Goal: Task Accomplishment & Management: Manage account settings

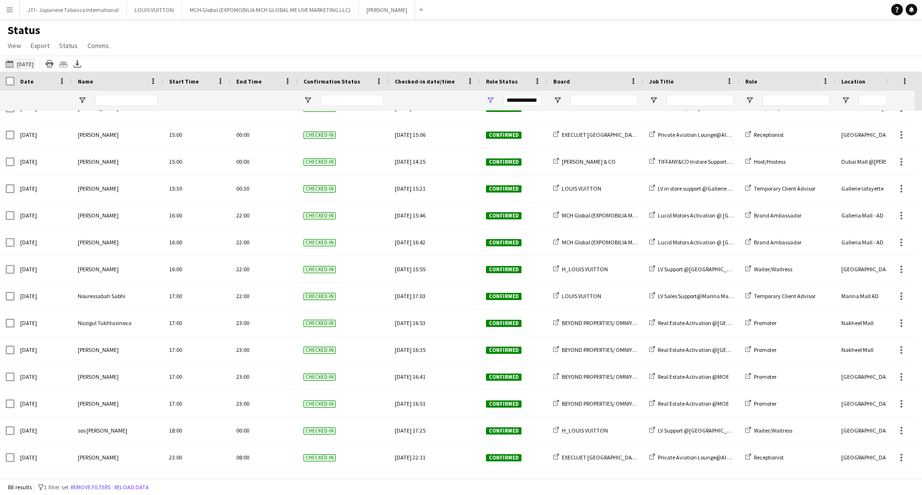
drag, startPoint x: 25, startPoint y: 56, endPoint x: 22, endPoint y: 64, distance: 8.7
click at [24, 60] on div "[DATE] to [DATE] [DATE] [DATE] This Week This Month [DATE] Last Week Last Month…" at bounding box center [461, 64] width 922 height 16
drag, startPoint x: 22, startPoint y: 64, endPoint x: 22, endPoint y: 73, distance: 9.1
click at [22, 65] on button "[DATE] to [DATE] [DATE]" at bounding box center [20, 64] width 32 height 12
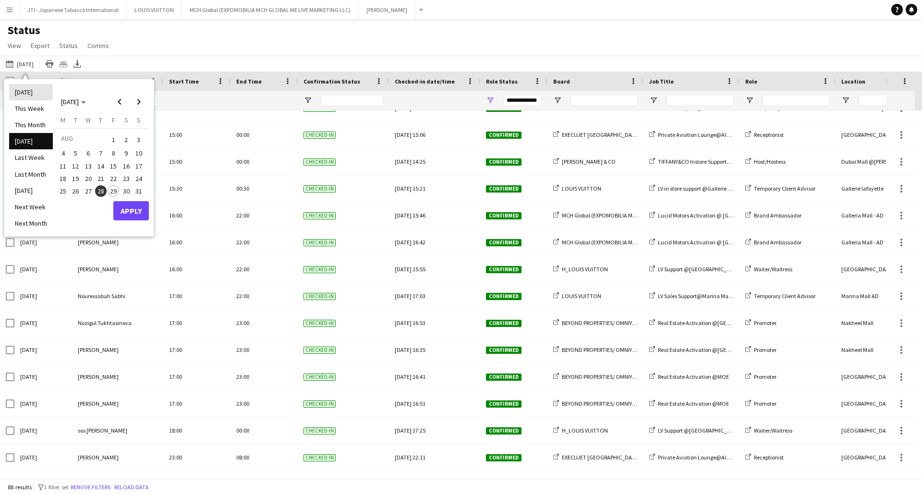
click at [22, 86] on li "[DATE]" at bounding box center [31, 92] width 44 height 16
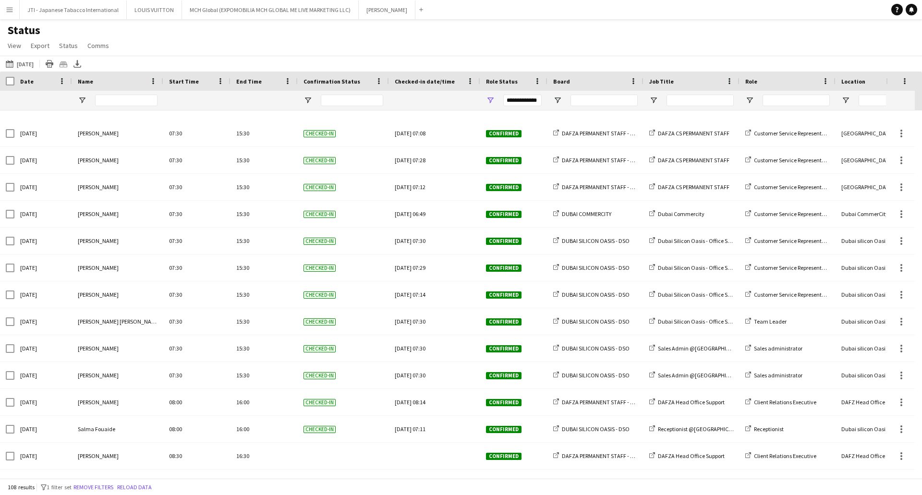
scroll to position [817, 0]
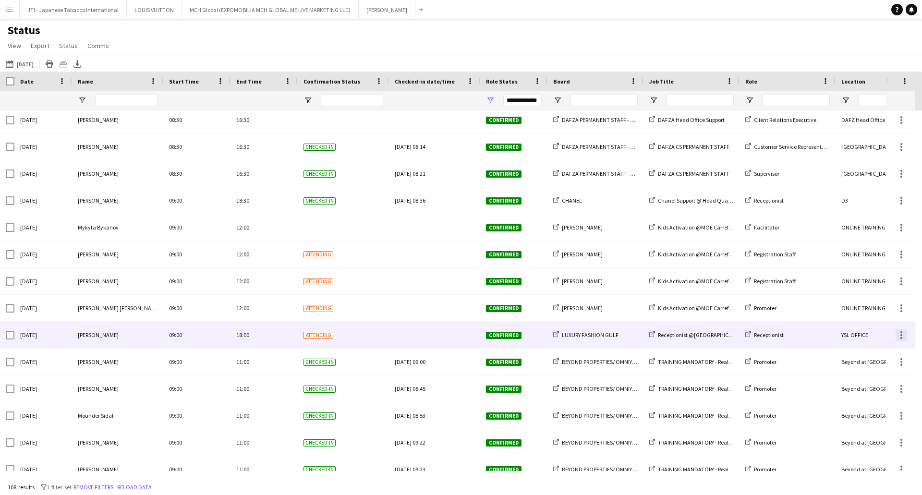
click at [903, 335] on div at bounding box center [902, 336] width 12 height 12
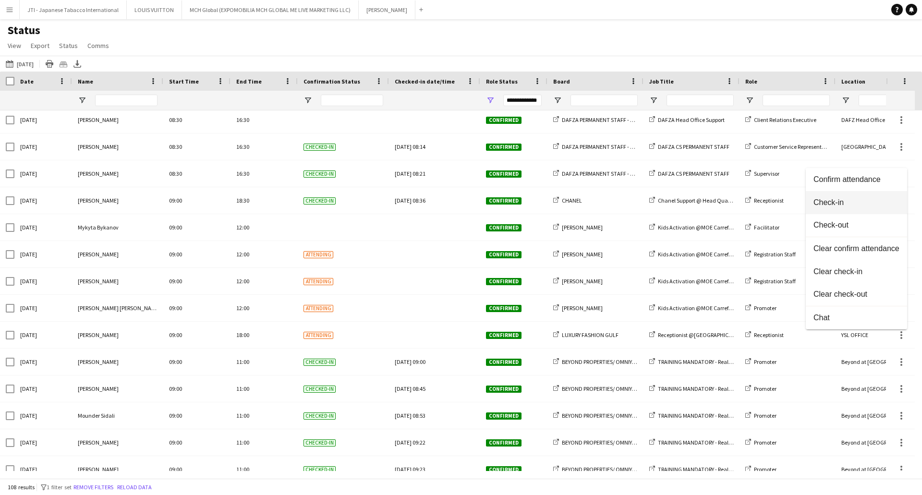
click at [841, 198] on span "Check-in" at bounding box center [857, 202] width 86 height 9
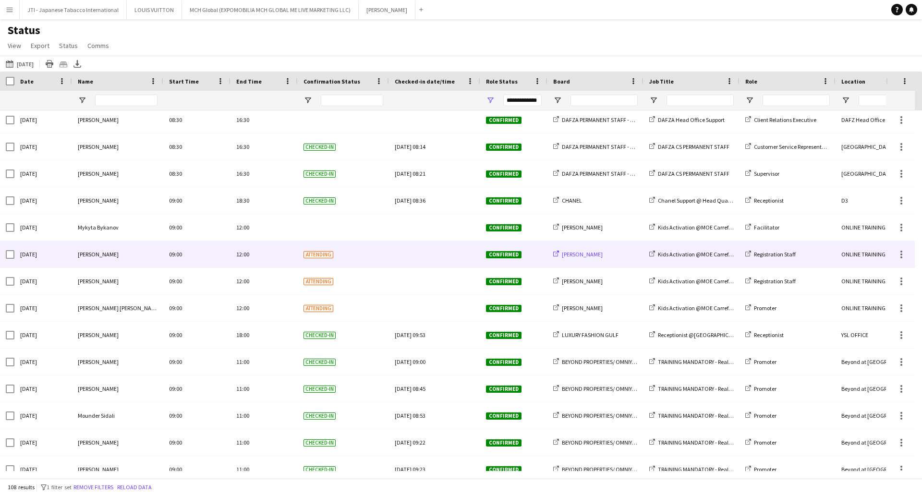
click at [573, 251] on span "[PERSON_NAME]" at bounding box center [582, 254] width 41 height 7
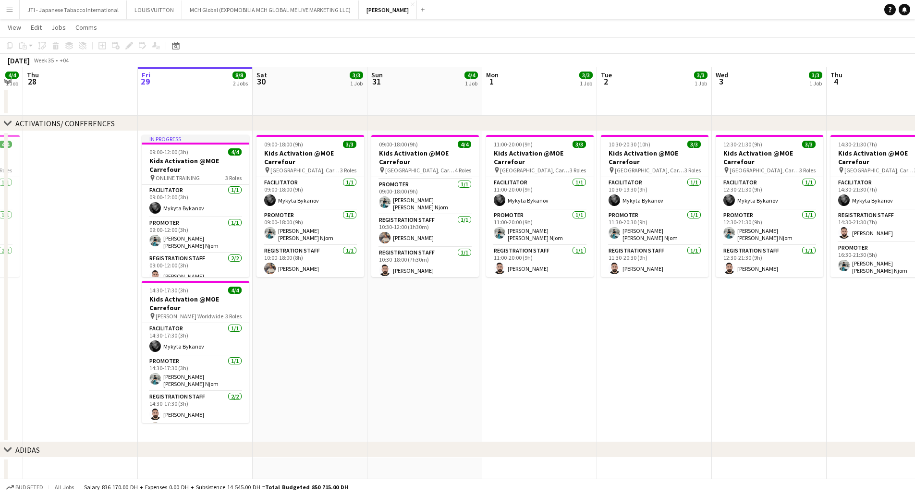
scroll to position [0, 274]
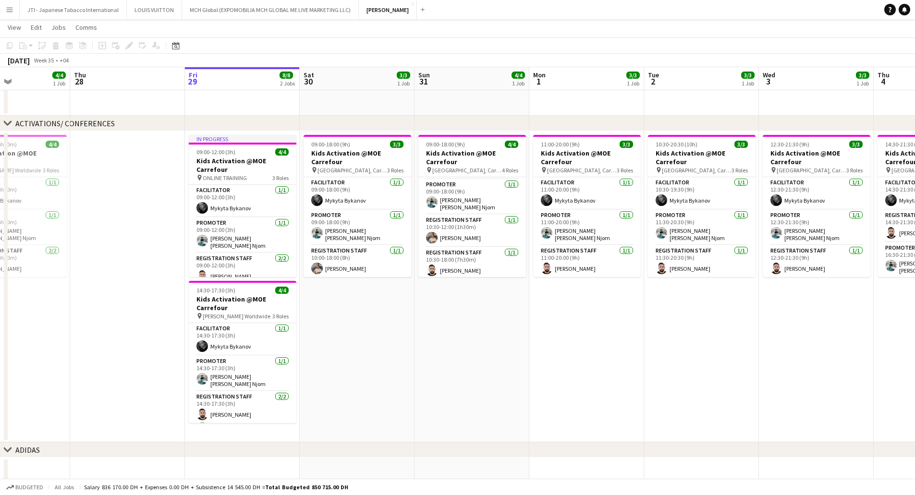
drag, startPoint x: 843, startPoint y: 304, endPoint x: 916, endPoint y: 318, distance: 74.3
click at [915, 318] on html "Menu Boards Boards Boards All jobs Status Workforce Workforce My Workforce Recr…" at bounding box center [457, 263] width 915 height 656
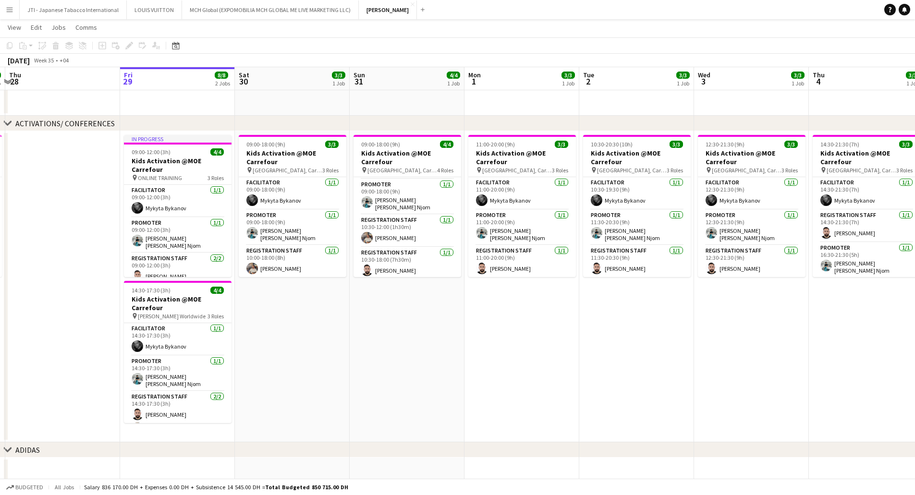
scroll to position [0, 357]
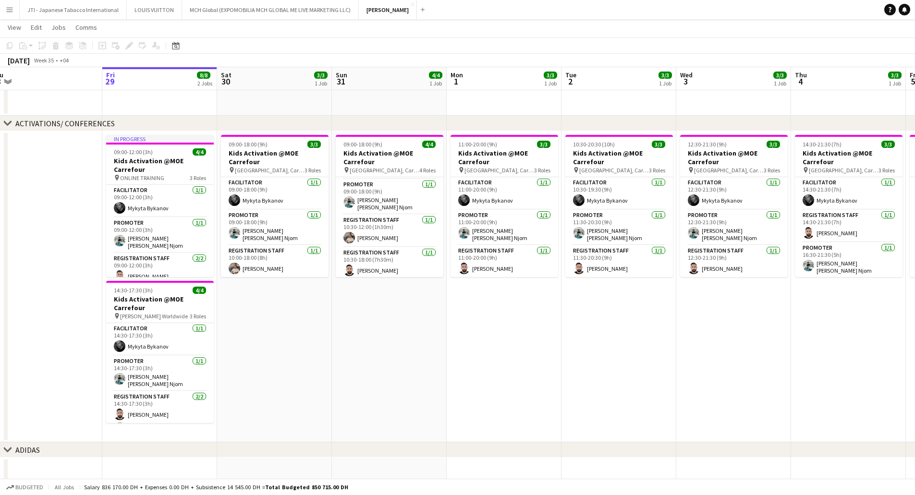
drag, startPoint x: 655, startPoint y: 324, endPoint x: 572, endPoint y: 325, distance: 82.6
click at [572, 325] on app-calendar-viewport "Mon 25 3/3 1 Job Tue 26 3/3 1 Job Wed 27 4/4 1 Job Thu 28 Fri 29 8/8 2 Jobs Sat…" at bounding box center [457, 274] width 915 height 602
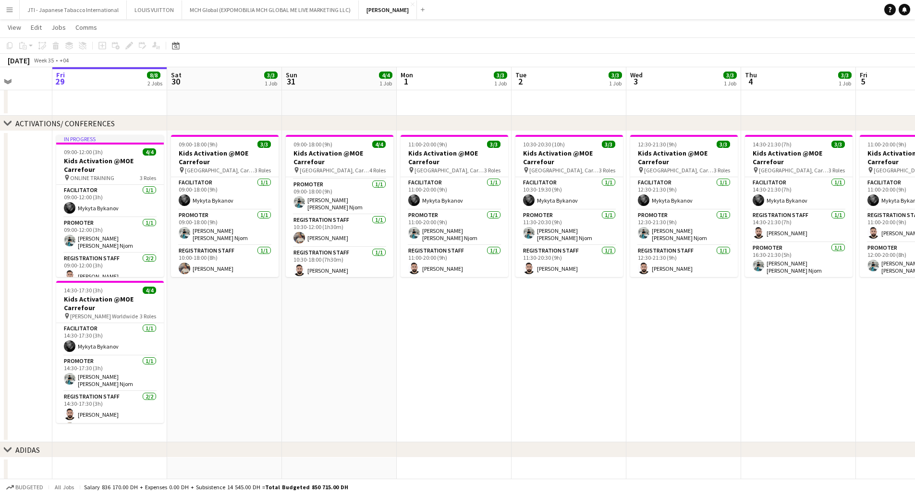
scroll to position [0, 407]
drag, startPoint x: 698, startPoint y: 316, endPoint x: 648, endPoint y: 321, distance: 50.7
click at [648, 321] on app-calendar-viewport "Mon 25 3/3 1 Job Tue 26 3/3 1 Job Wed 27 4/4 1 Job Thu 28 Fri 29 8/8 2 Jobs Sat…" at bounding box center [457, 274] width 915 height 602
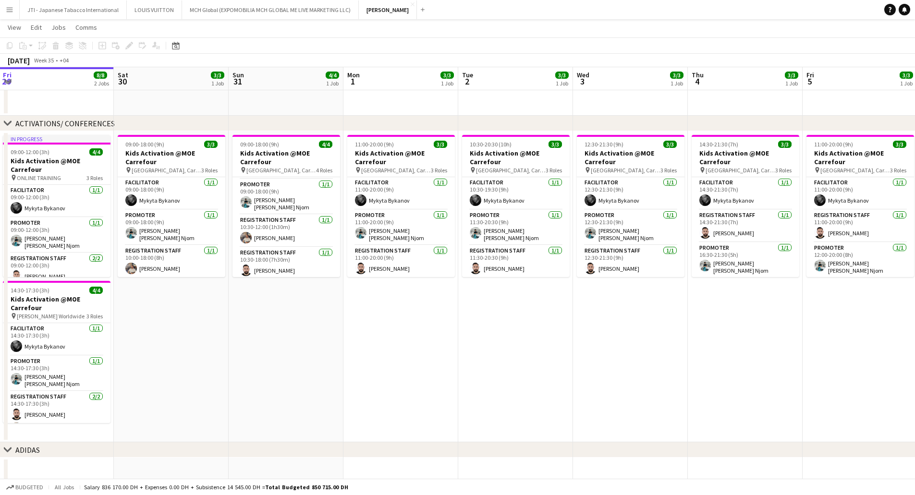
scroll to position [0, 489]
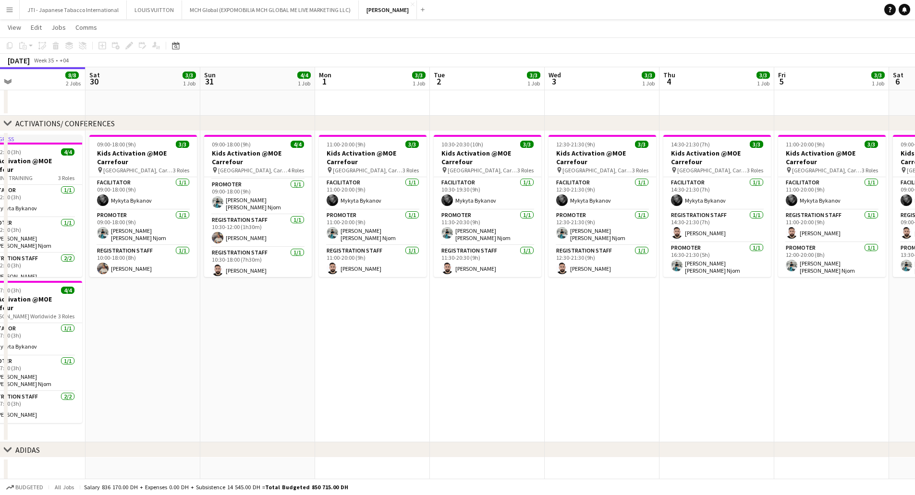
drag, startPoint x: 672, startPoint y: 275, endPoint x: 591, endPoint y: 271, distance: 81.2
click at [591, 271] on app-calendar-viewport "Mon 25 3/3 1 Job Tue 26 3/3 1 Job Wed 27 4/4 1 Job Thu 28 Fri 29 8/8 2 Jobs Sat…" at bounding box center [457, 274] width 915 height 602
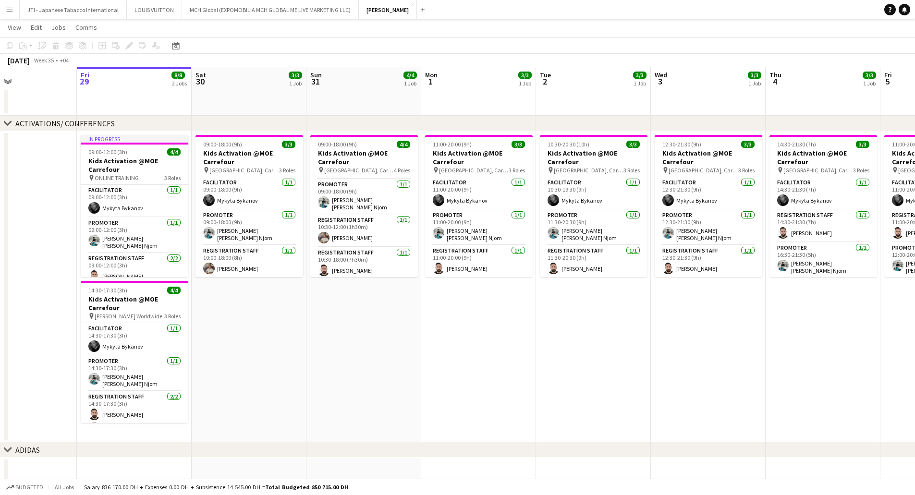
scroll to position [0, 379]
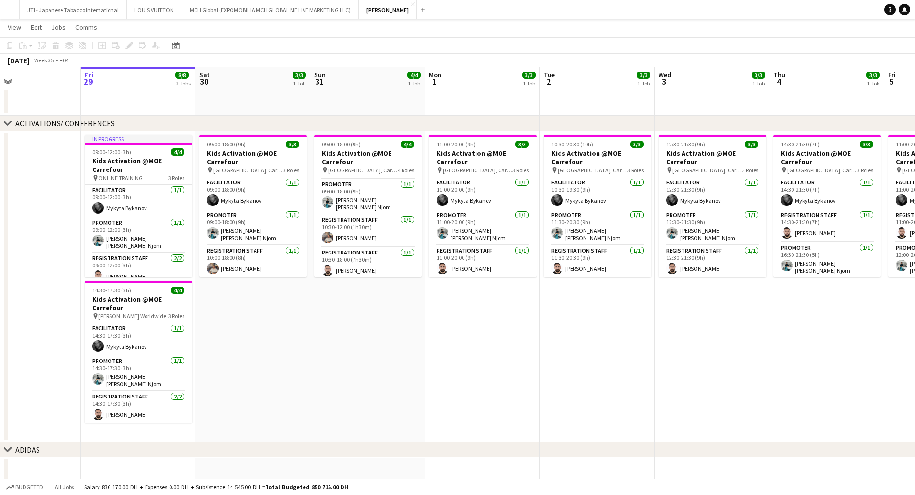
drag, startPoint x: 564, startPoint y: 299, endPoint x: 674, endPoint y: 300, distance: 110.0
click at [674, 300] on app-calendar-viewport "Mon 25 3/3 1 Job Tue 26 3/3 1 Job Wed 27 4/4 1 Job Thu 28 Fri 29 8/8 2 Jobs Sat…" at bounding box center [457, 274] width 915 height 602
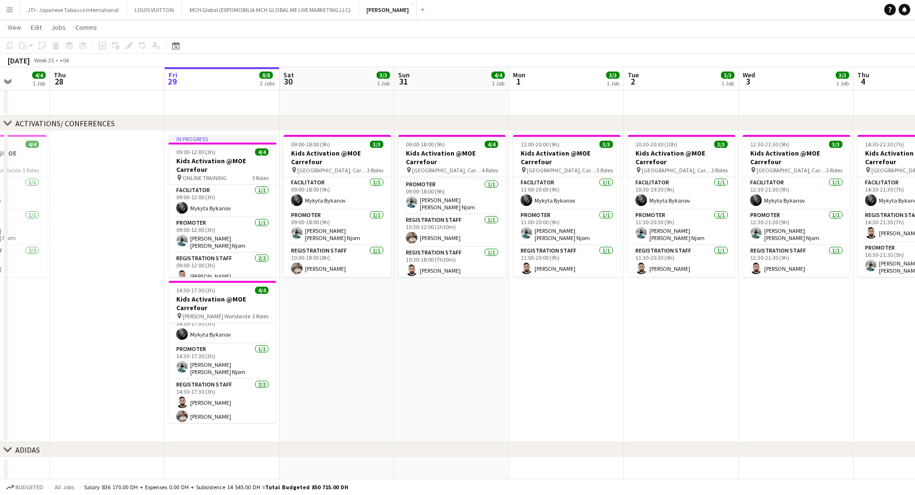
scroll to position [0, 327]
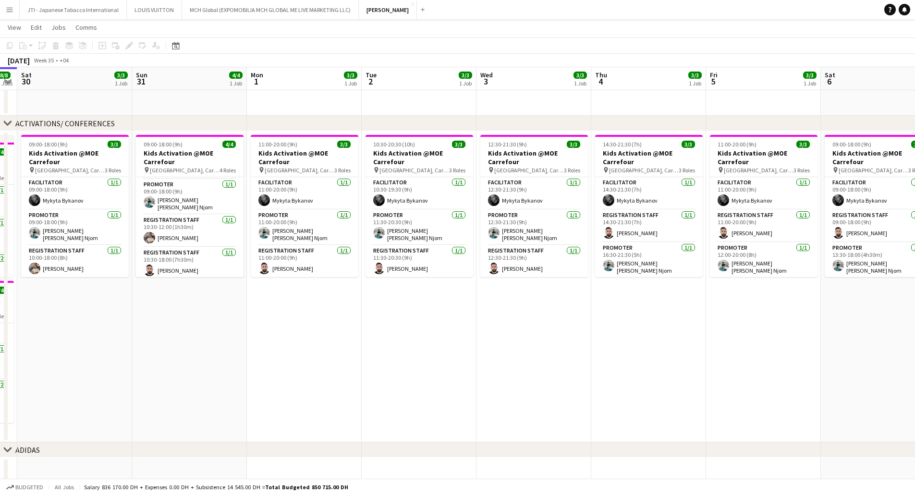
drag, startPoint x: 745, startPoint y: 315, endPoint x: 567, endPoint y: 333, distance: 179.1
click at [567, 333] on app-calendar-viewport "Wed 27 4/4 1 Job Thu 28 Fri 29 8/8 2 Jobs Sat 30 3/3 1 Job Sun 31 4/4 1 Job Mon…" at bounding box center [457, 274] width 915 height 602
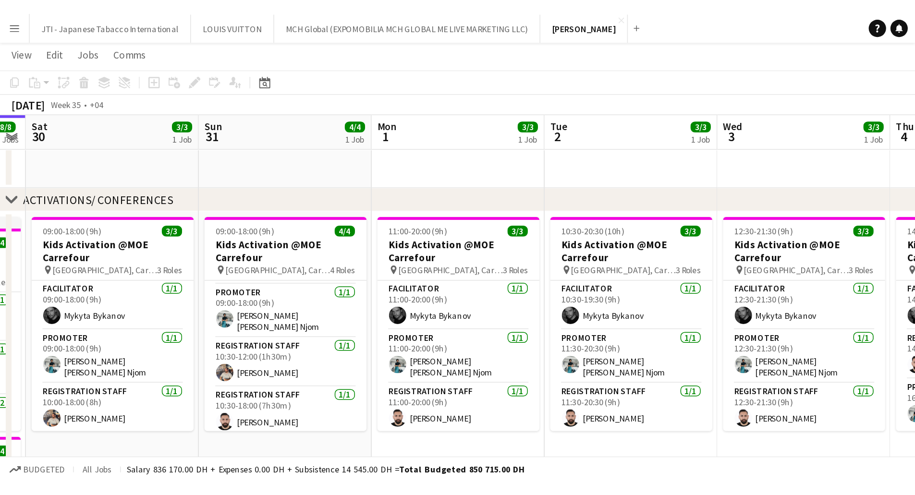
scroll to position [30, 0]
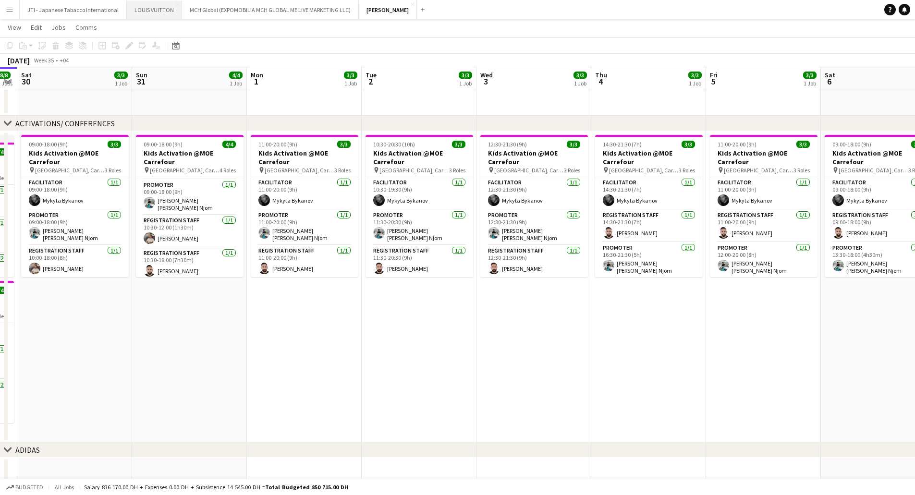
click at [150, 9] on button "LOUIS VUITTON Close" at bounding box center [154, 9] width 55 height 19
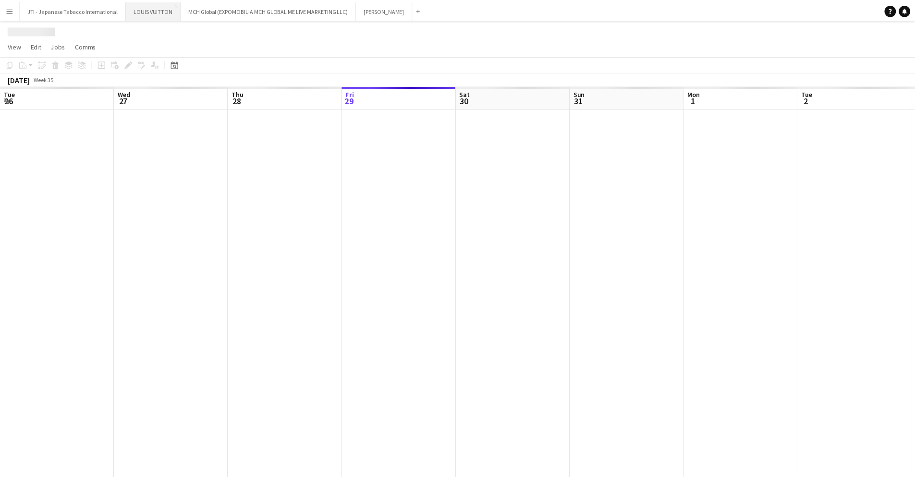
scroll to position [0, 230]
